Goal: Check status

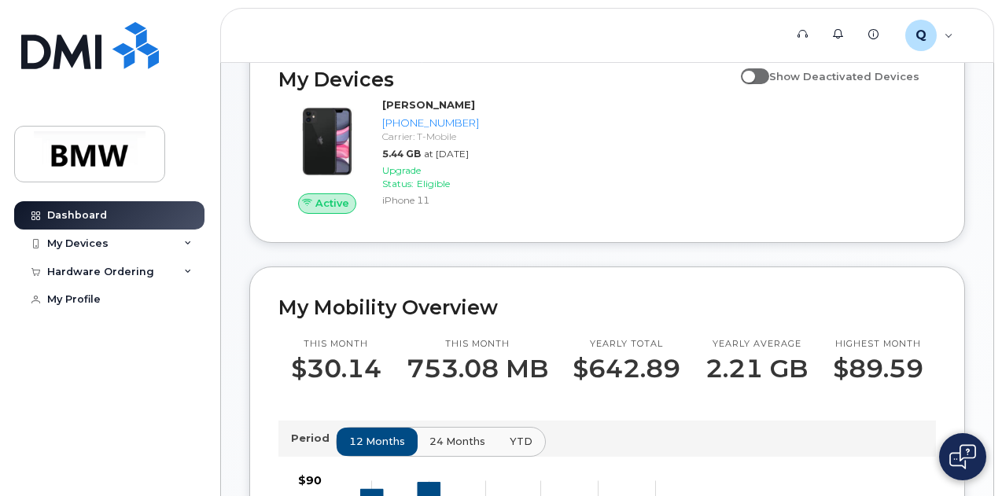
scroll to position [208, 0]
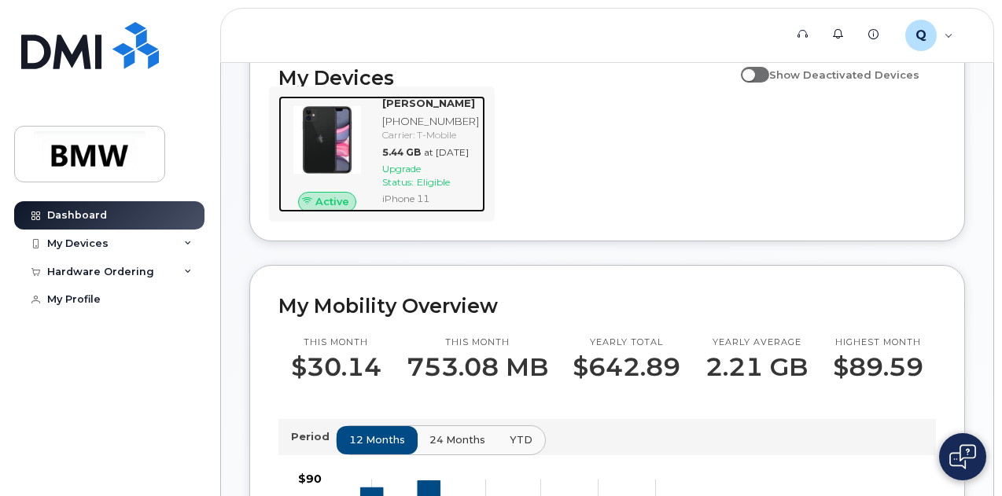
click at [403, 188] on span "Upgrade Status:" at bounding box center [401, 175] width 39 height 25
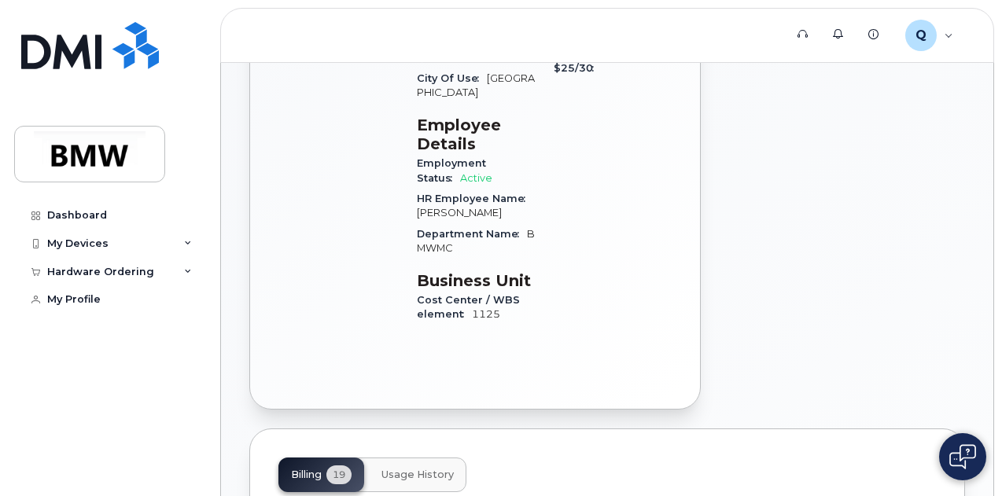
scroll to position [517, 0]
click at [425, 458] on button "Usage History" at bounding box center [418, 475] width 98 height 35
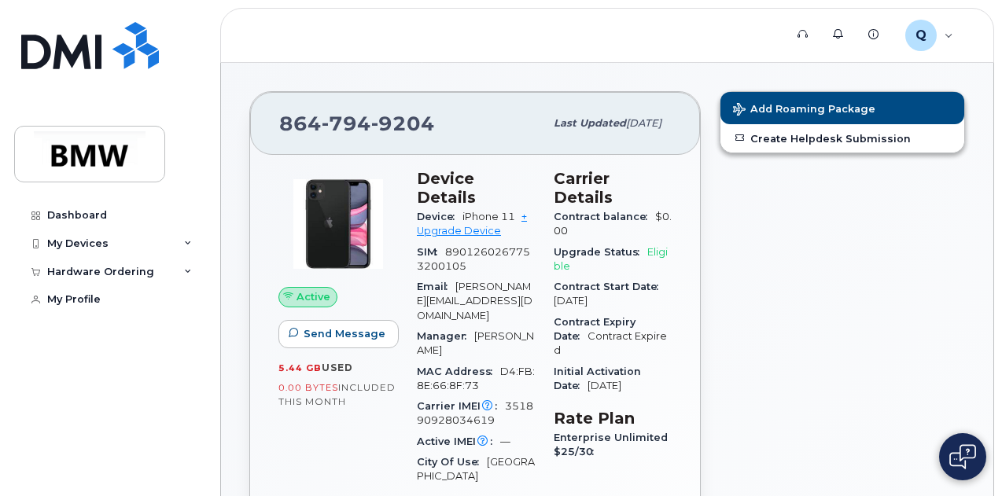
scroll to position [0, 0]
